Goal: Task Accomplishment & Management: Manage account settings

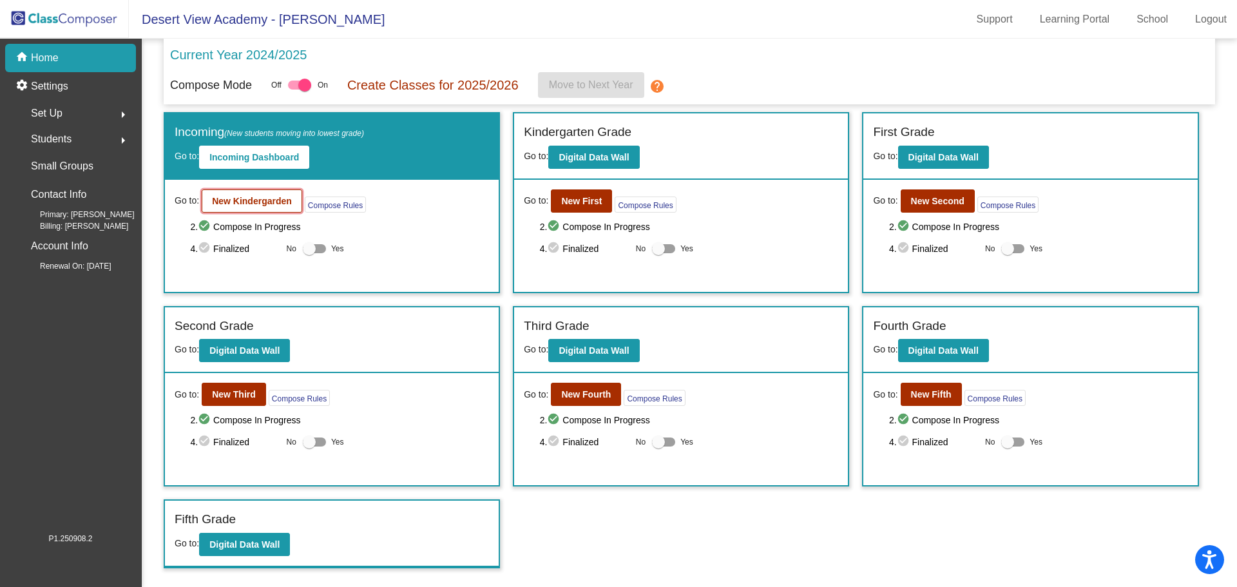
click at [213, 198] on b "New Kindergarden" at bounding box center [252, 201] width 80 height 10
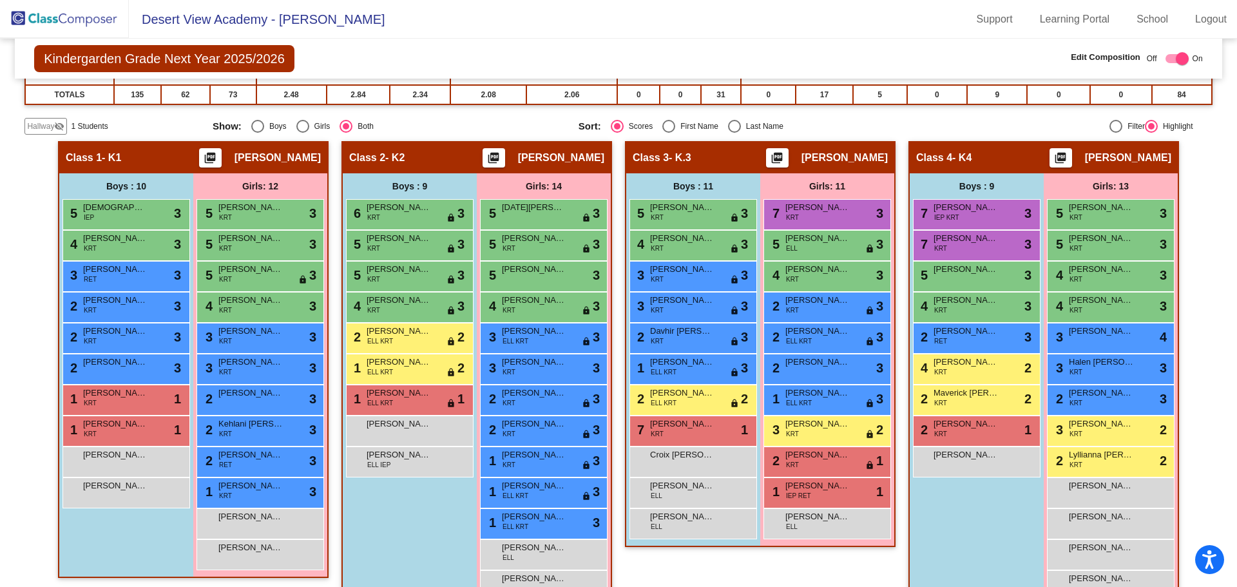
scroll to position [64, 0]
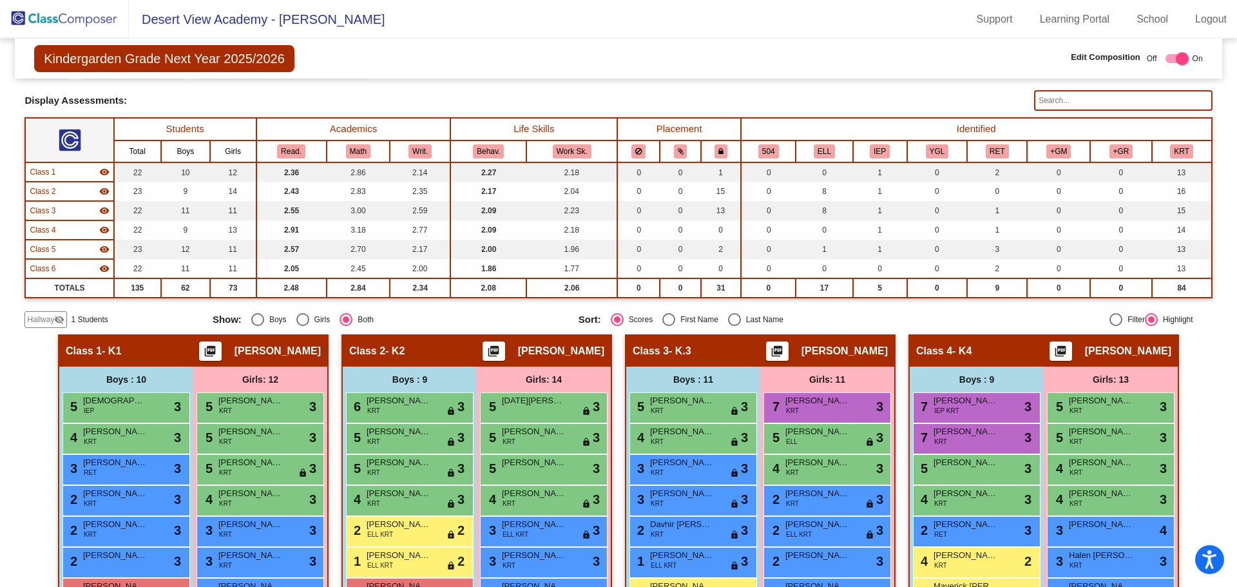
click at [64, 319] on mat-icon "visibility_off" at bounding box center [59, 319] width 10 height 10
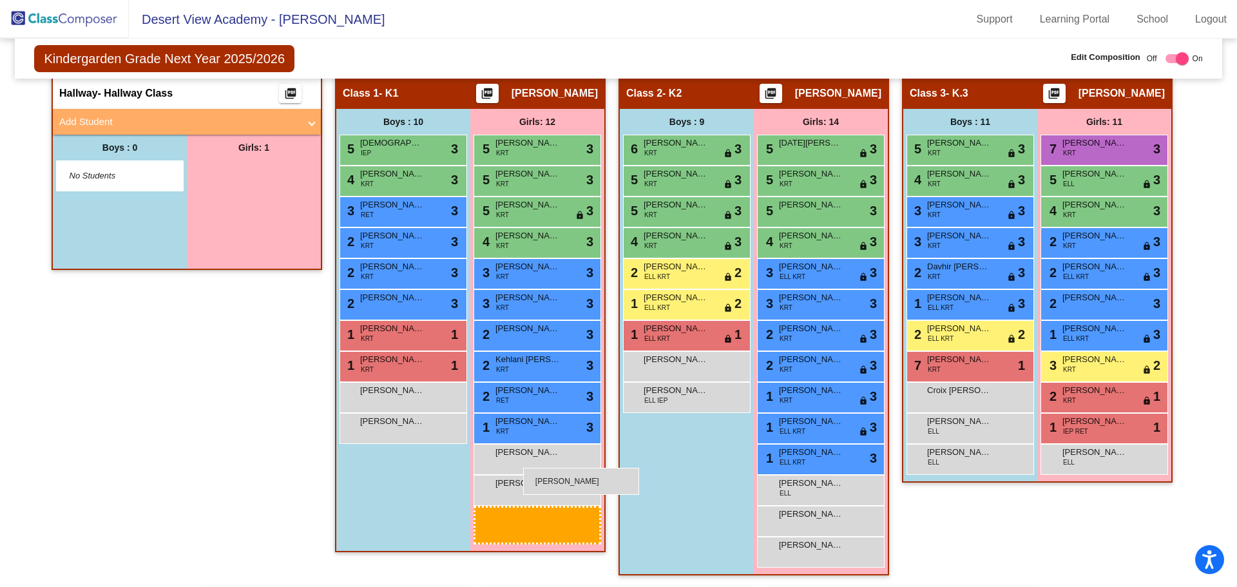
scroll to position [516, 0]
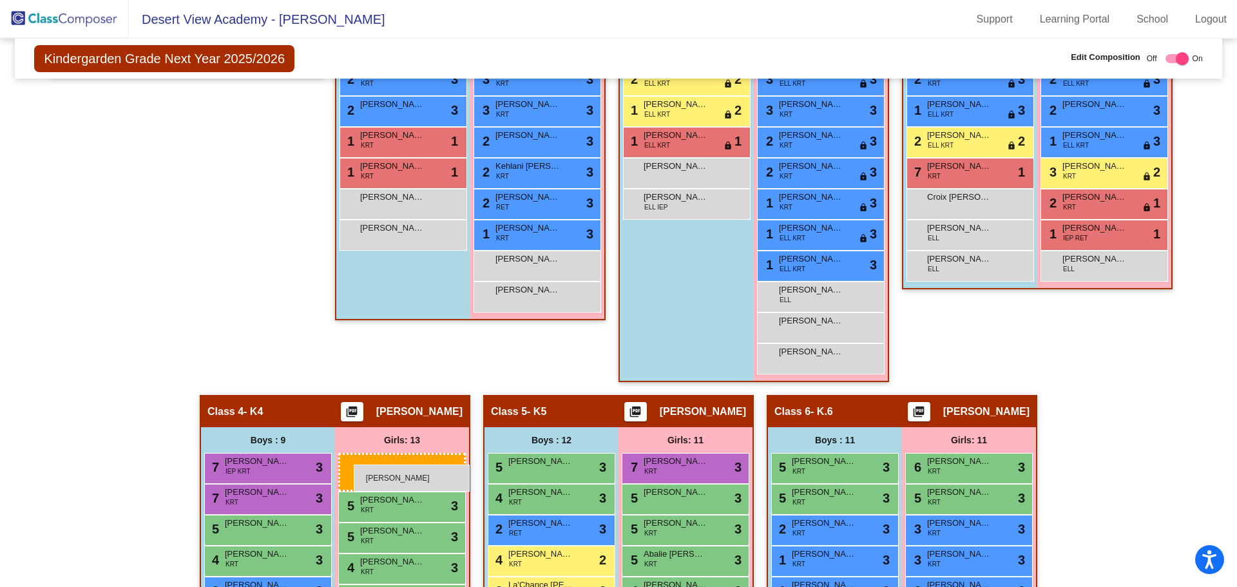
drag, startPoint x: 273, startPoint y: 433, endPoint x: 329, endPoint y: 443, distance: 57.6
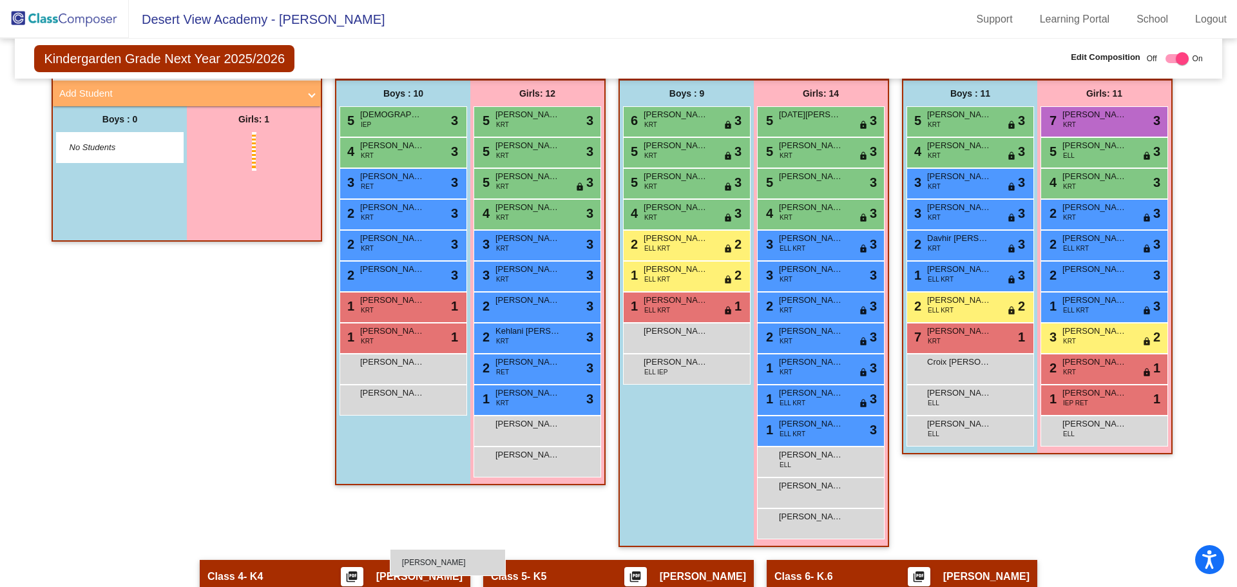
scroll to position [544, 0]
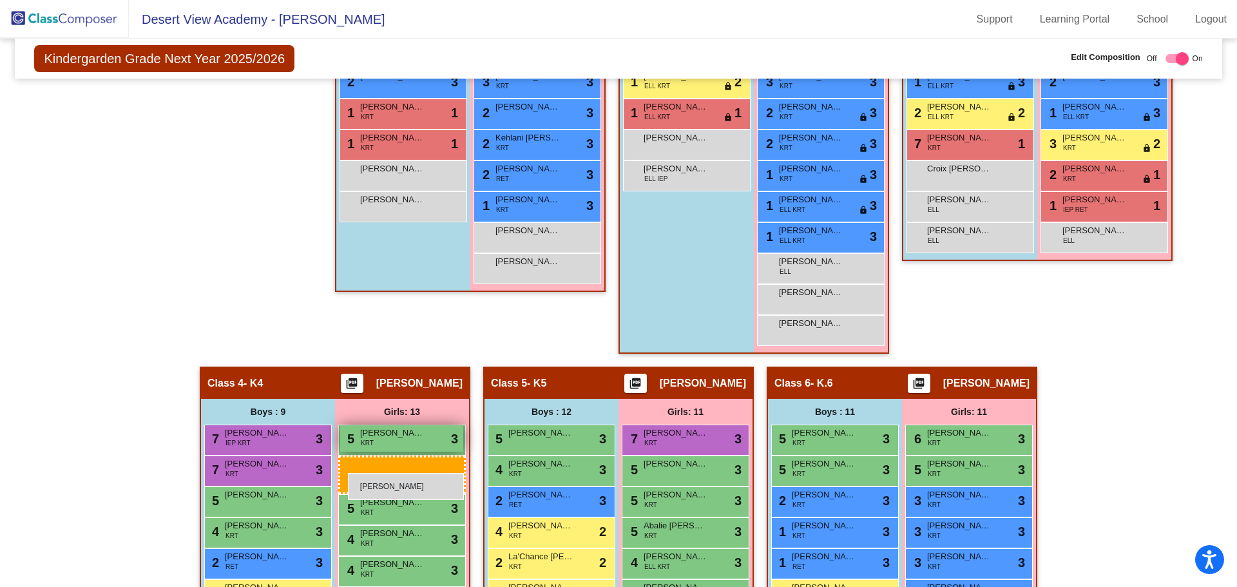
drag, startPoint x: 276, startPoint y: 499, endPoint x: 338, endPoint y: 450, distance: 79.8
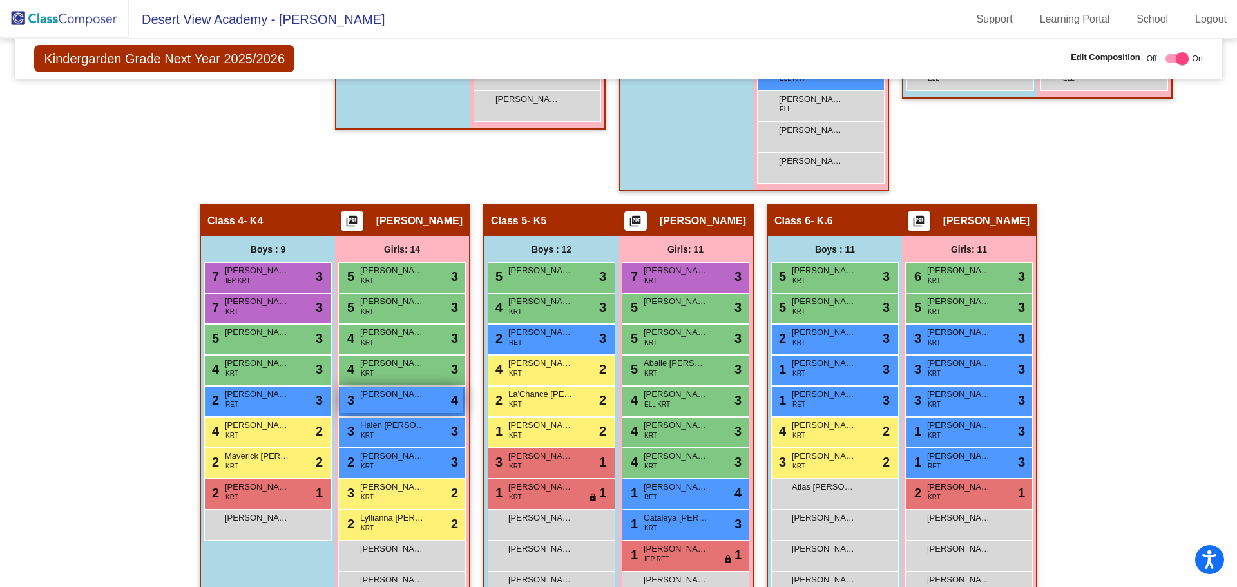
scroll to position [835, 0]
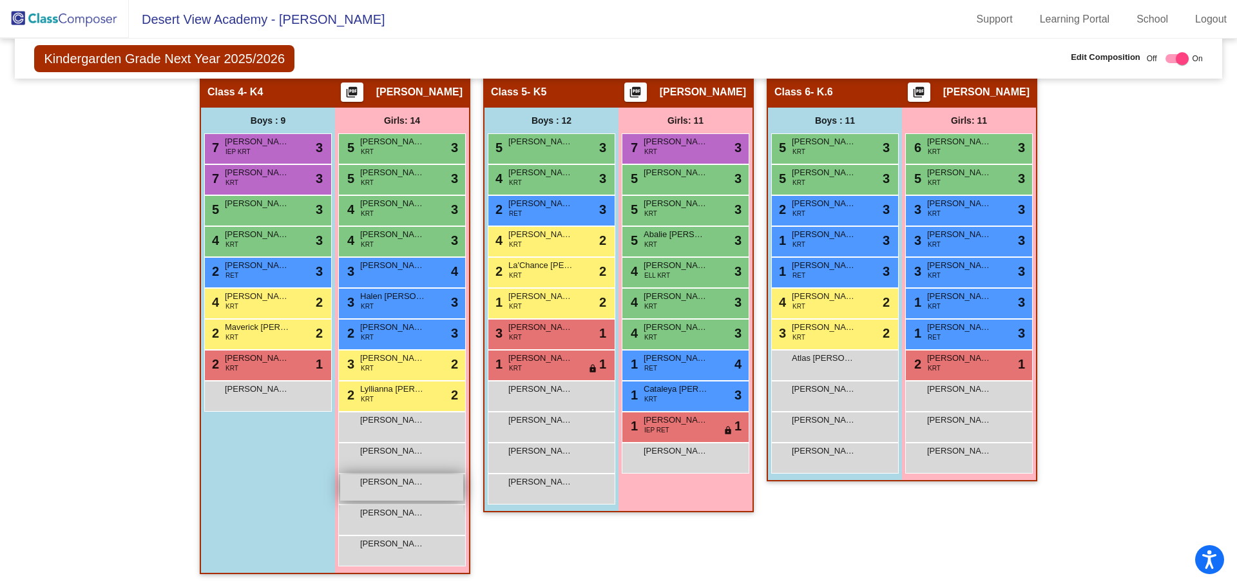
click at [411, 490] on div "[PERSON_NAME] lock do_not_disturb_alt" at bounding box center [401, 487] width 123 height 26
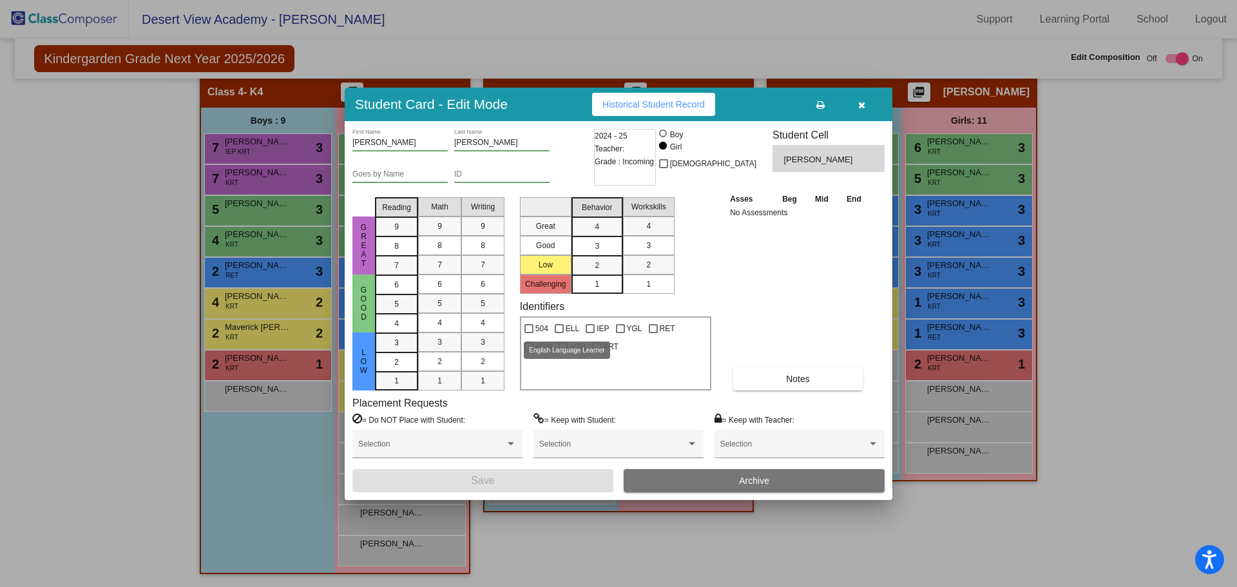
click at [558, 326] on div at bounding box center [559, 328] width 9 height 9
click at [559, 333] on input "ELL" at bounding box center [559, 333] width 1 height 1
checkbox input "true"
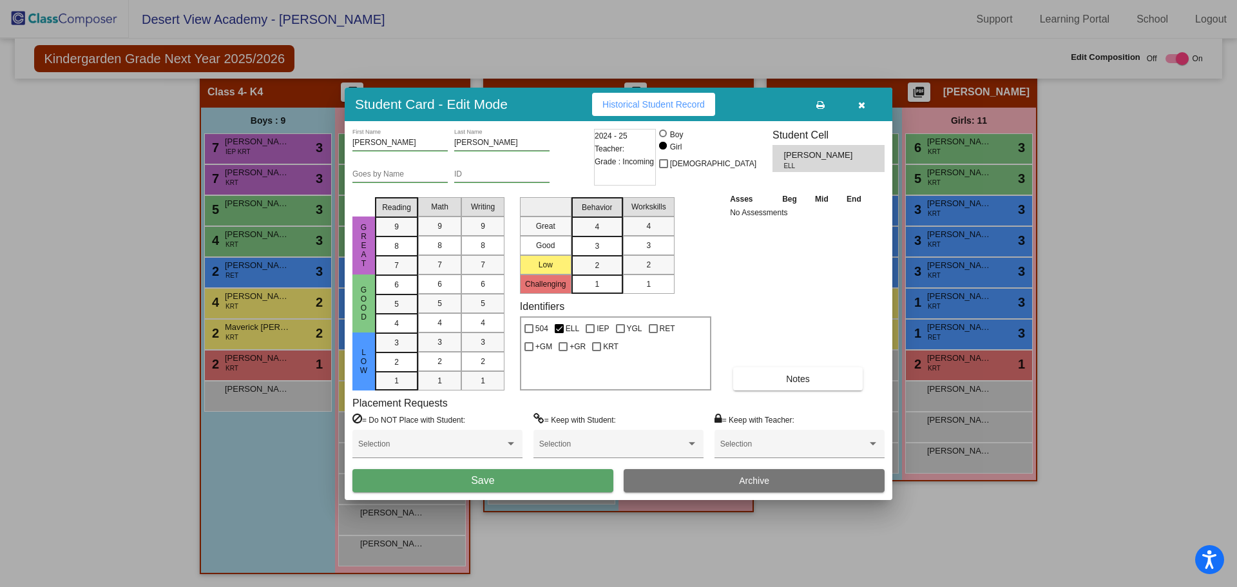
click at [547, 481] on button "Save" at bounding box center [483, 480] width 261 height 23
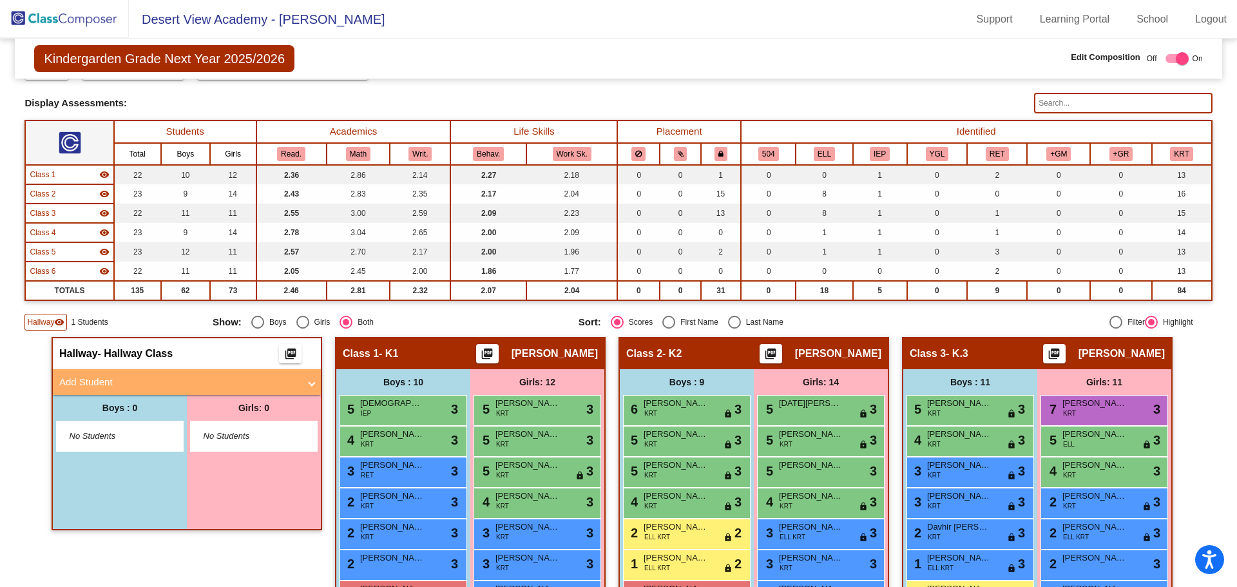
scroll to position [0, 0]
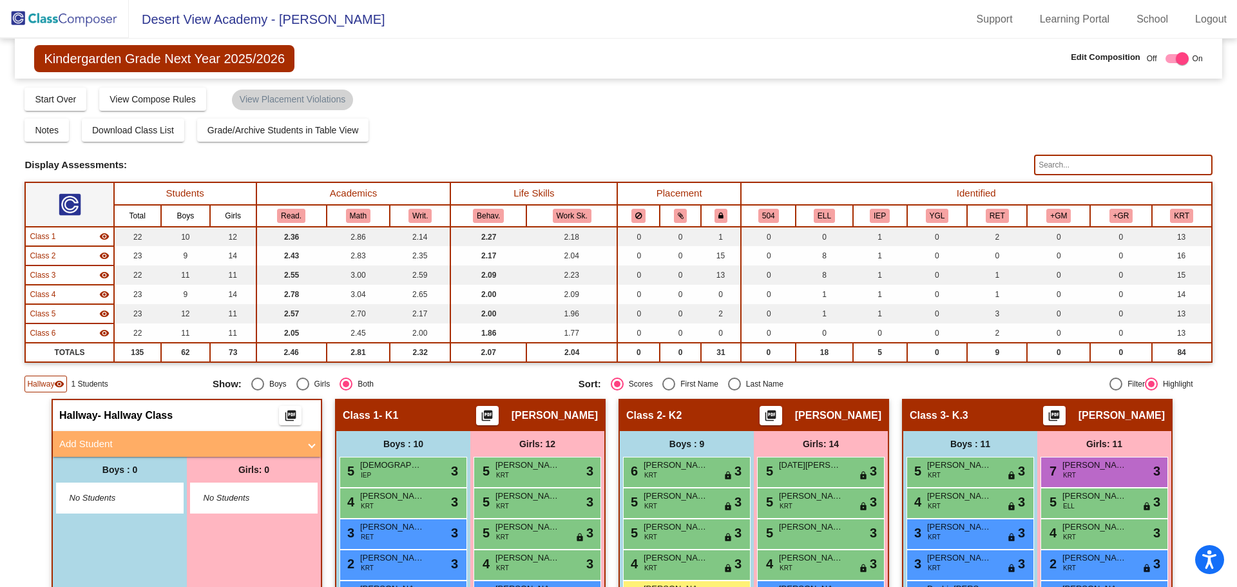
click at [103, 11] on img at bounding box center [64, 19] width 129 height 38
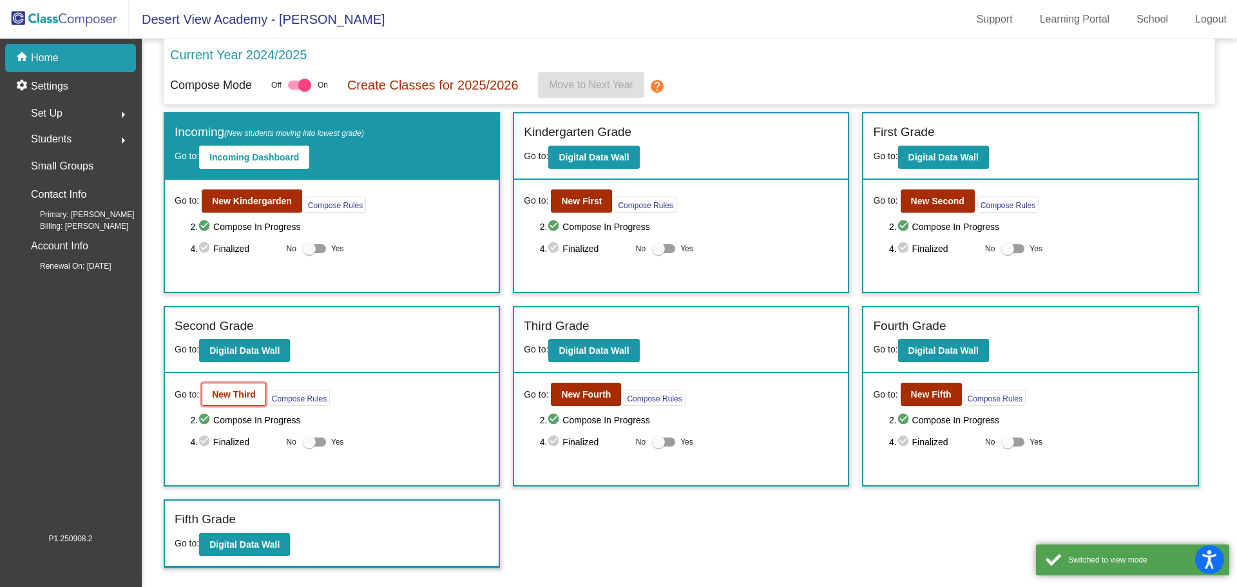
click at [227, 396] on b "New Third" at bounding box center [234, 394] width 44 height 10
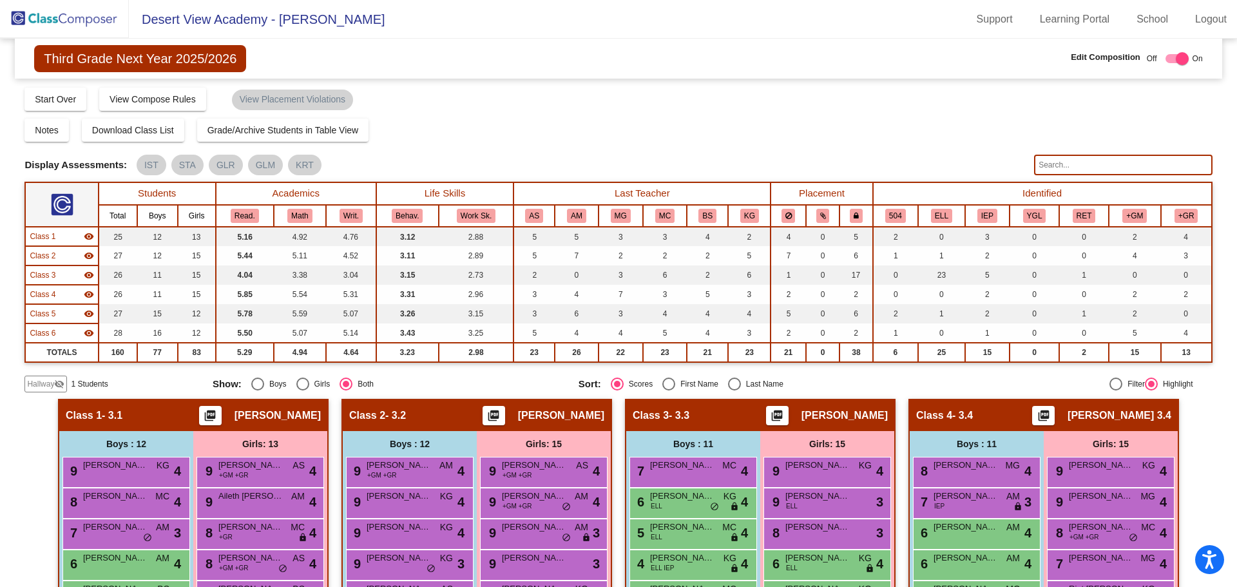
click at [46, 382] on span "Hallway" at bounding box center [40, 384] width 27 height 12
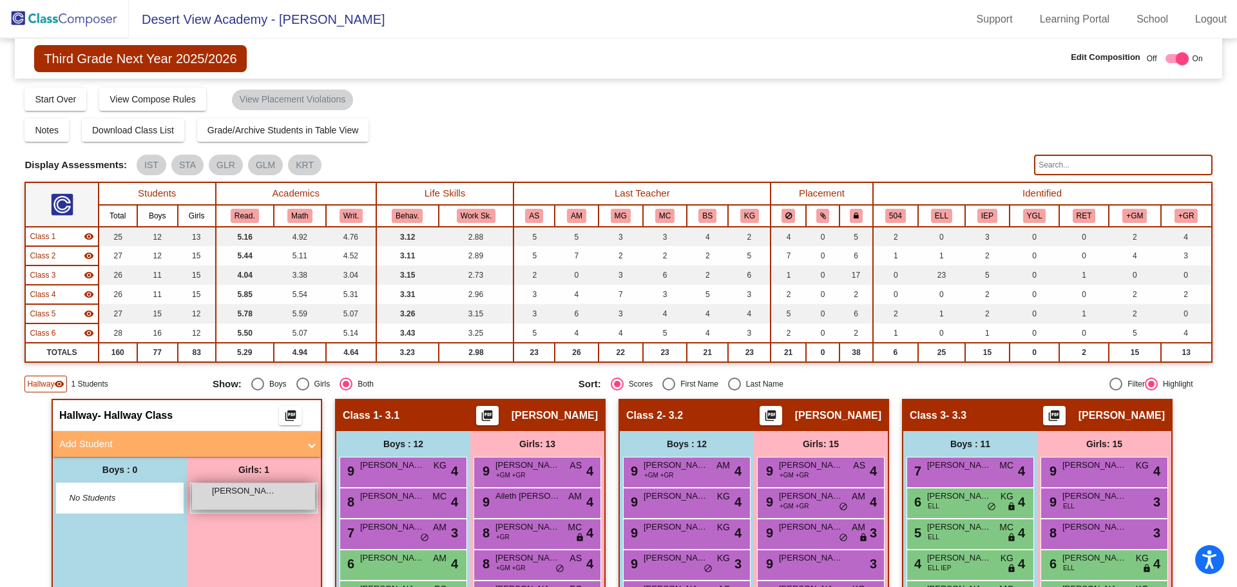
click at [256, 505] on div "[PERSON_NAME] lock do_not_disturb_alt" at bounding box center [253, 496] width 123 height 26
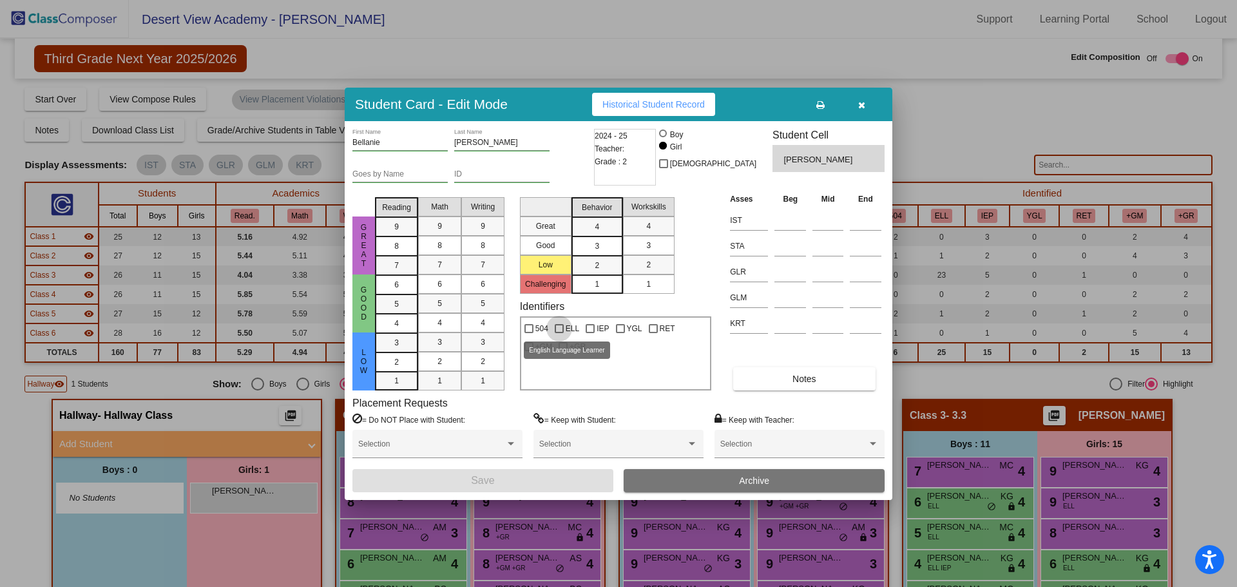
click at [566, 327] on span "ELL" at bounding box center [573, 328] width 14 height 15
click at [559, 333] on input "ELL" at bounding box center [559, 333] width 1 height 1
checkbox input "true"
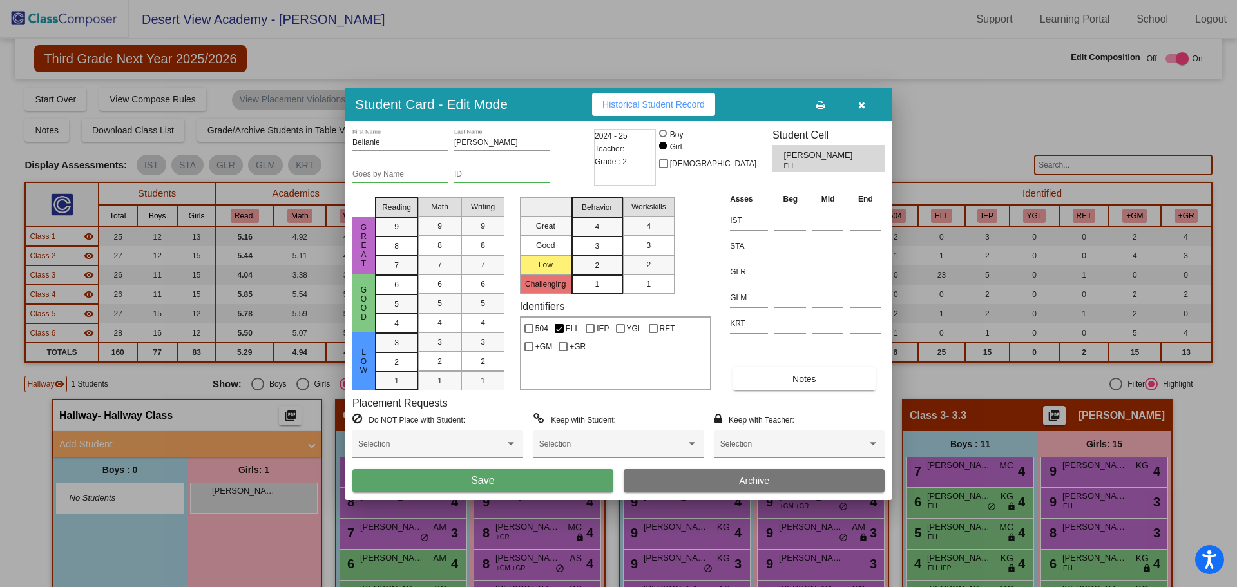
click at [591, 484] on button "Save" at bounding box center [483, 480] width 261 height 23
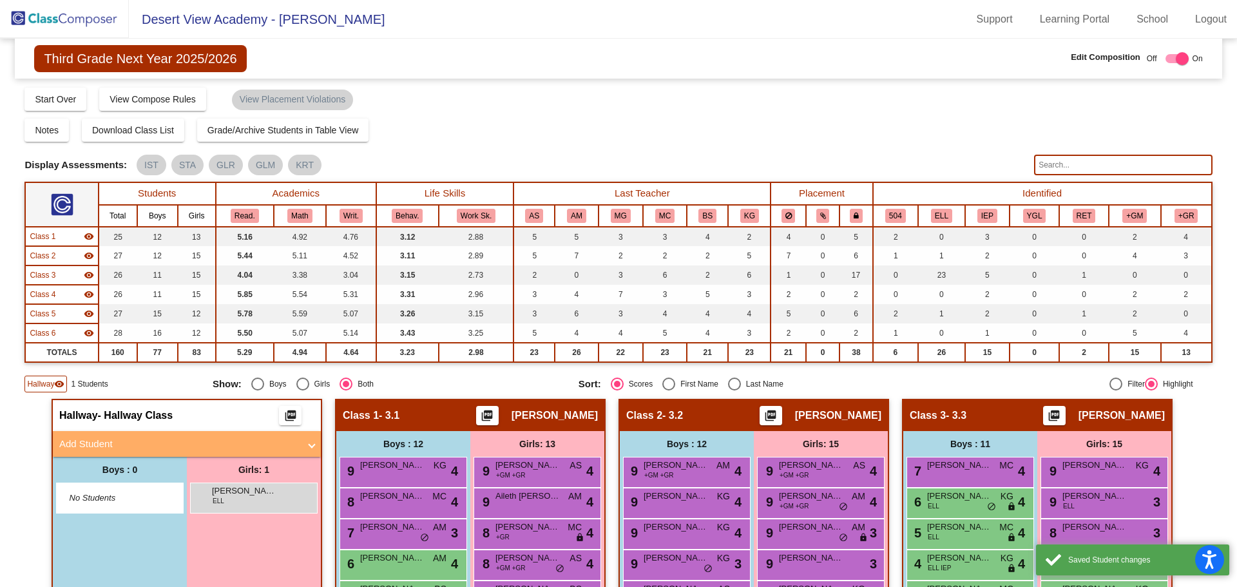
scroll to position [193, 0]
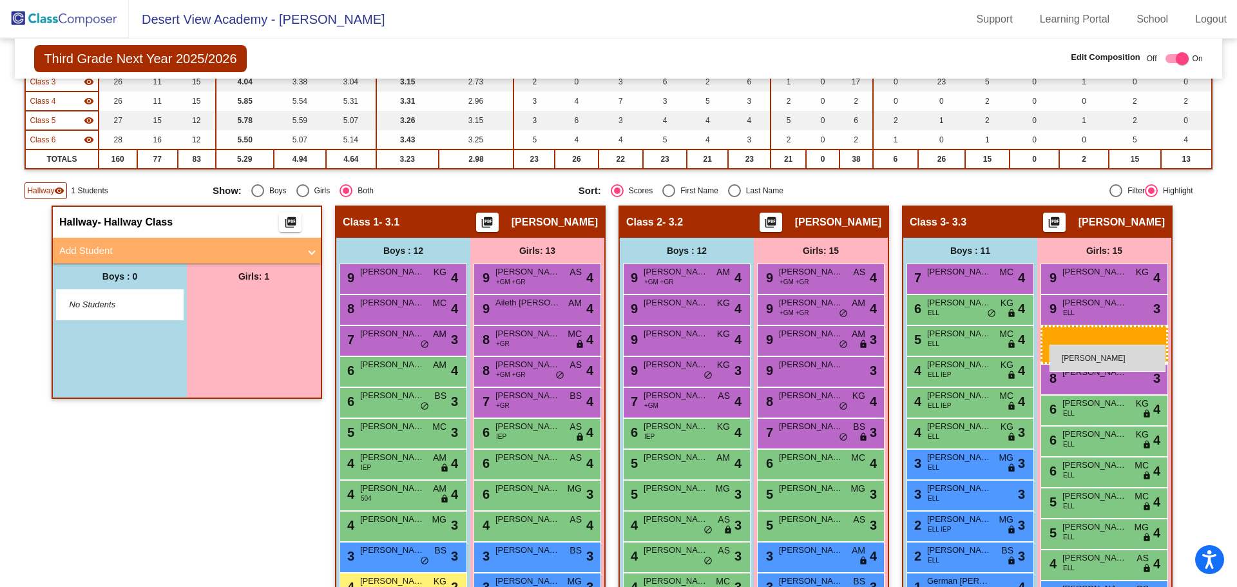
drag, startPoint x: 247, startPoint y: 304, endPoint x: 1050, endPoint y: 345, distance: 804.0
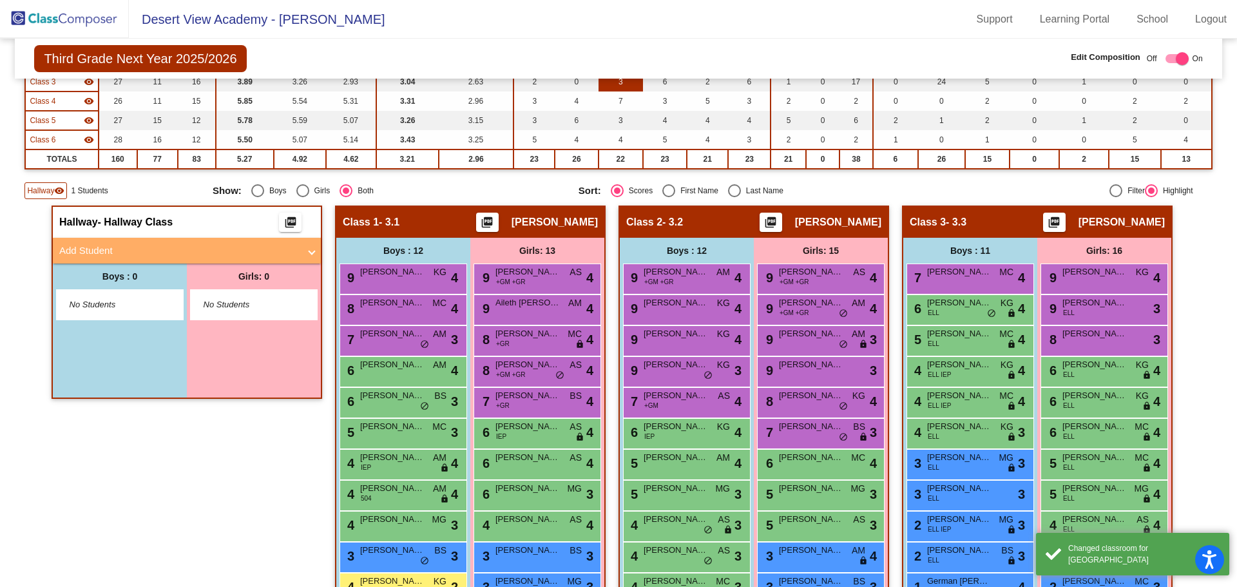
scroll to position [0, 0]
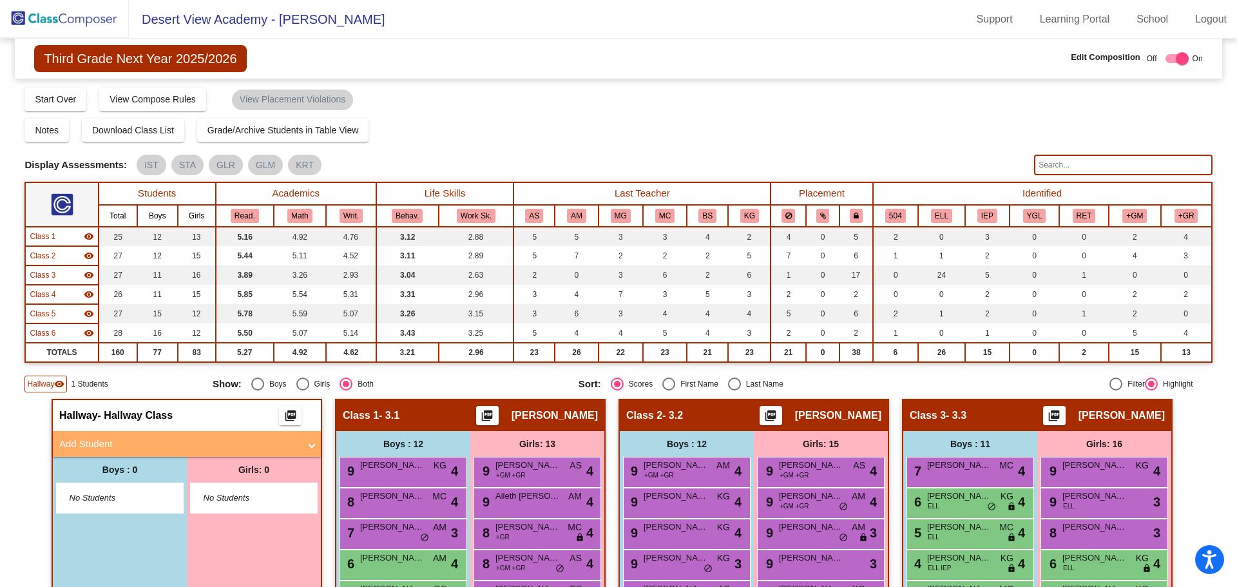
click at [97, 19] on img at bounding box center [64, 19] width 129 height 38
